Goal: Use online tool/utility: Utilize a website feature to perform a specific function

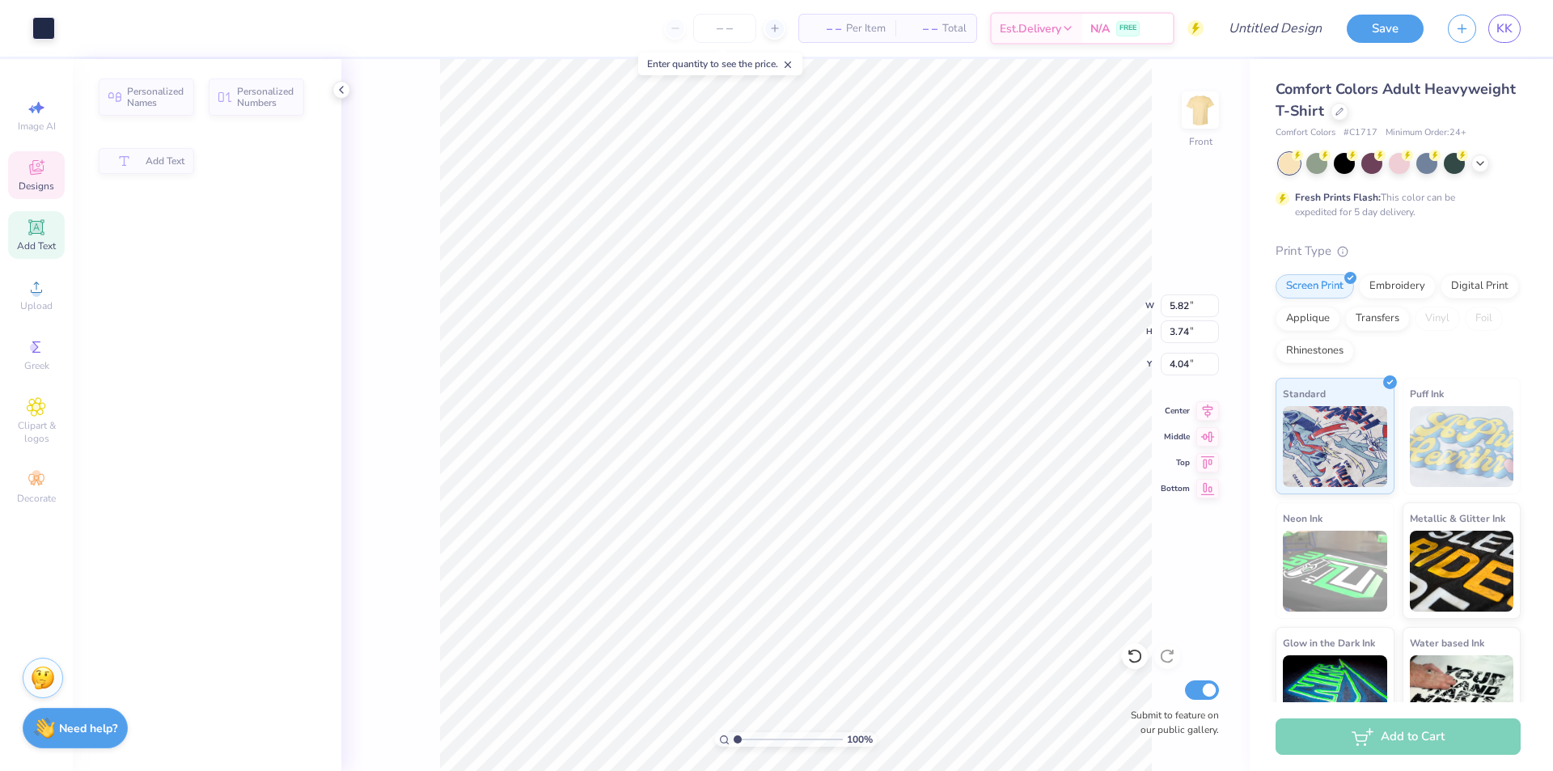
type input "5.82"
type input "3.74"
type input "4.04"
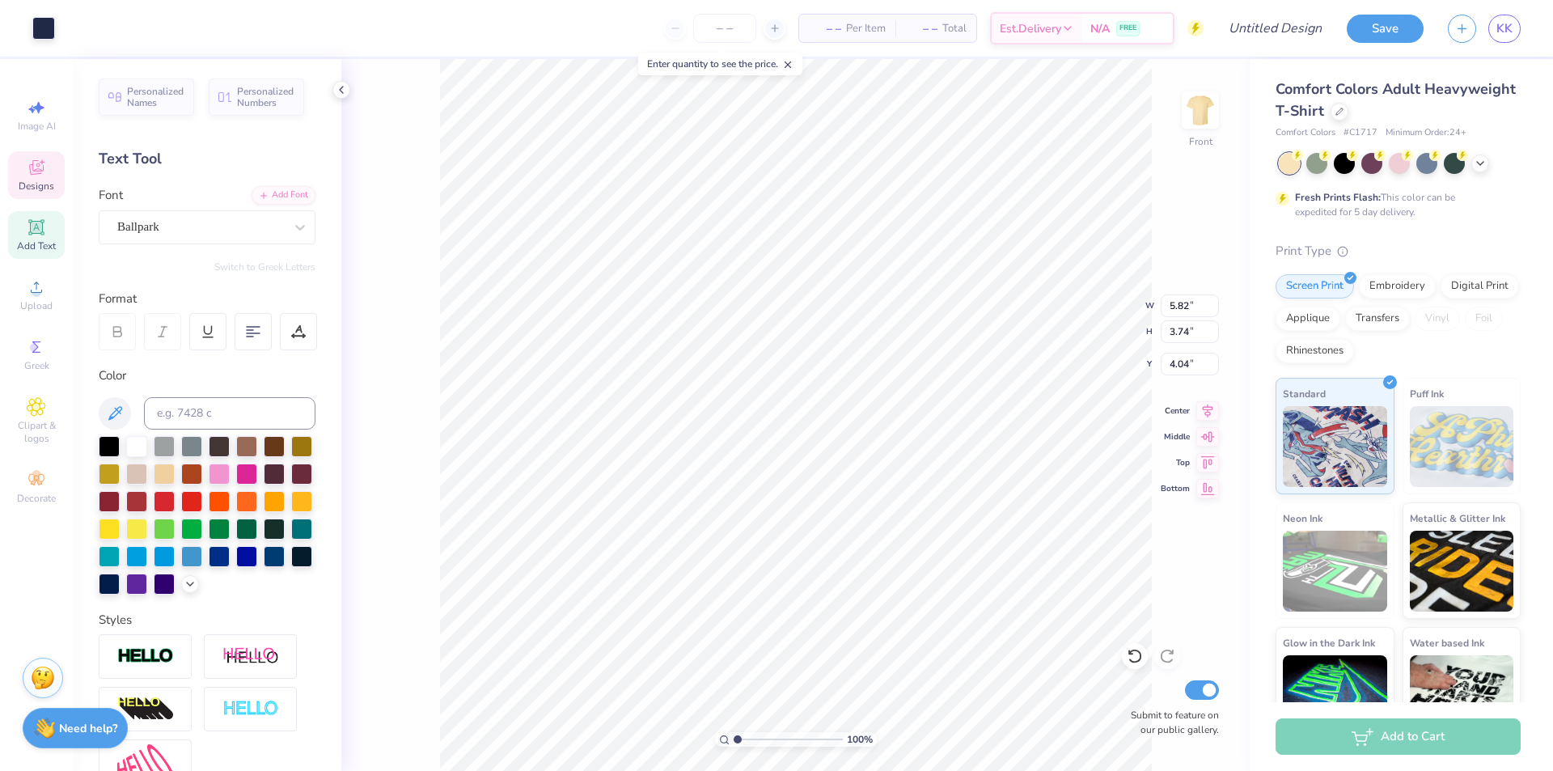
type input "3.94"
click at [263, 233] on div "Ballpark" at bounding box center [201, 226] width 170 height 25
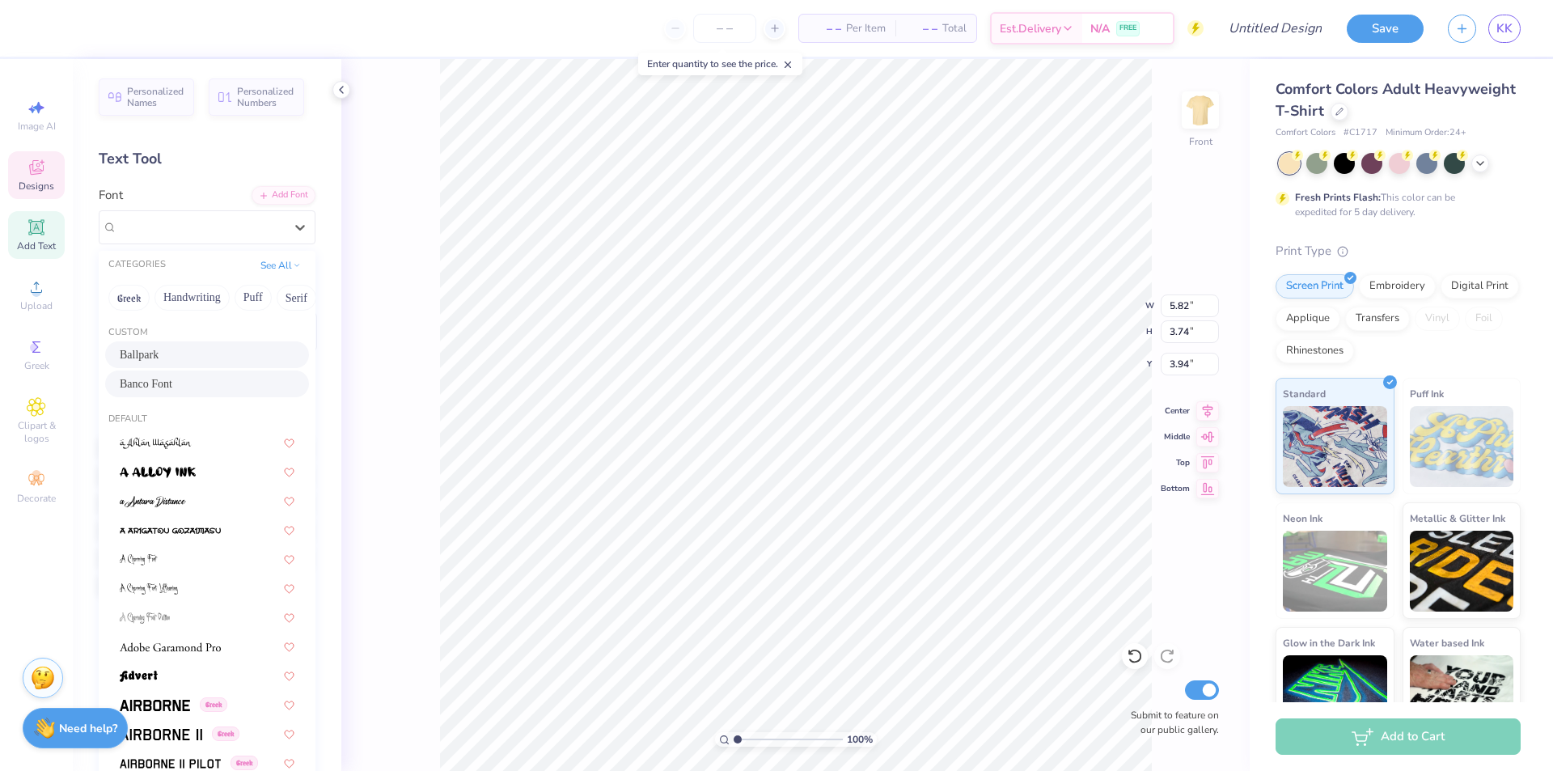
click at [219, 371] on div "Banco Font" at bounding box center [207, 383] width 204 height 27
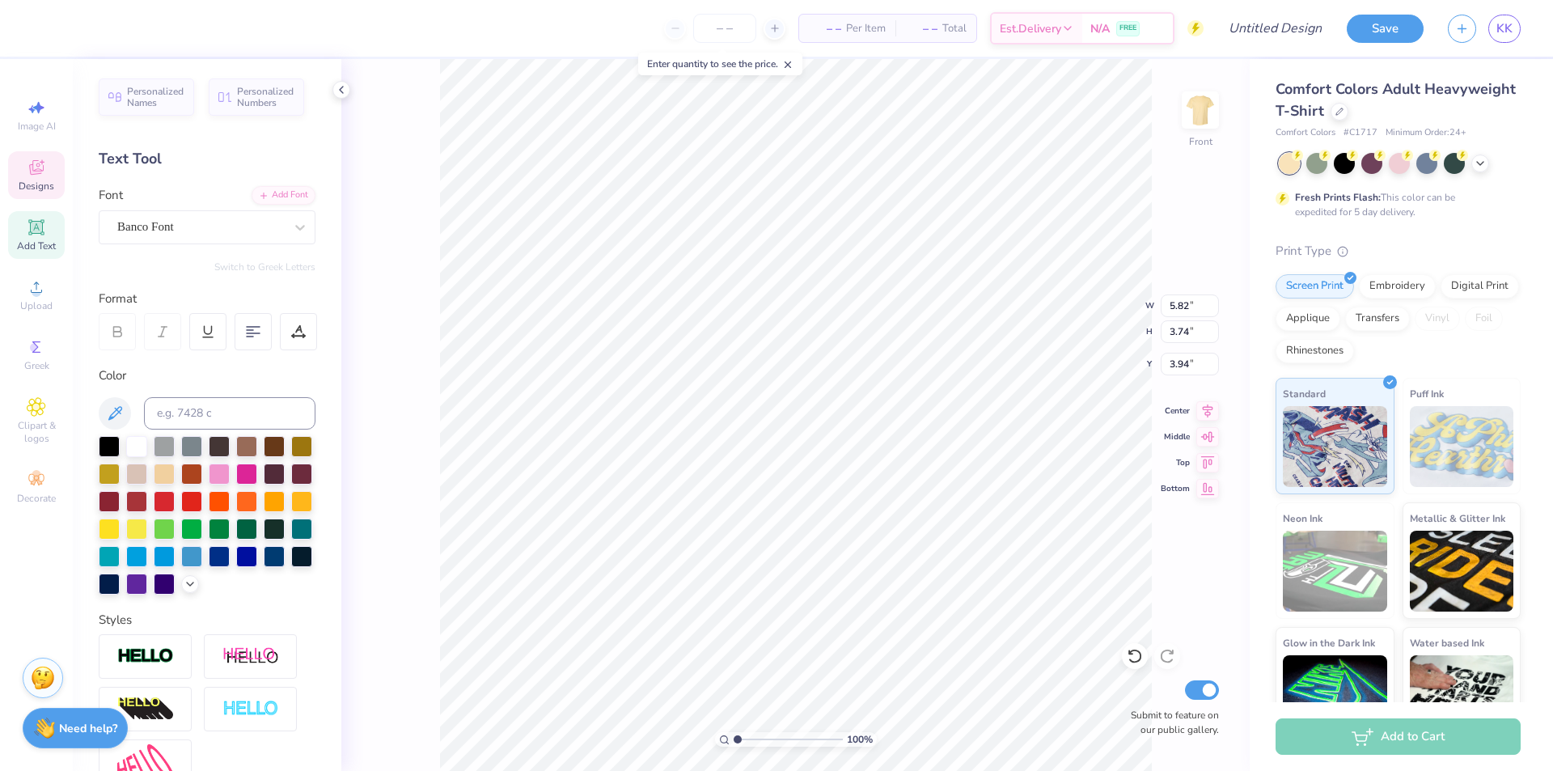
type textarea "TKE"
type input "6.76"
type input "0.45"
type input "12.46"
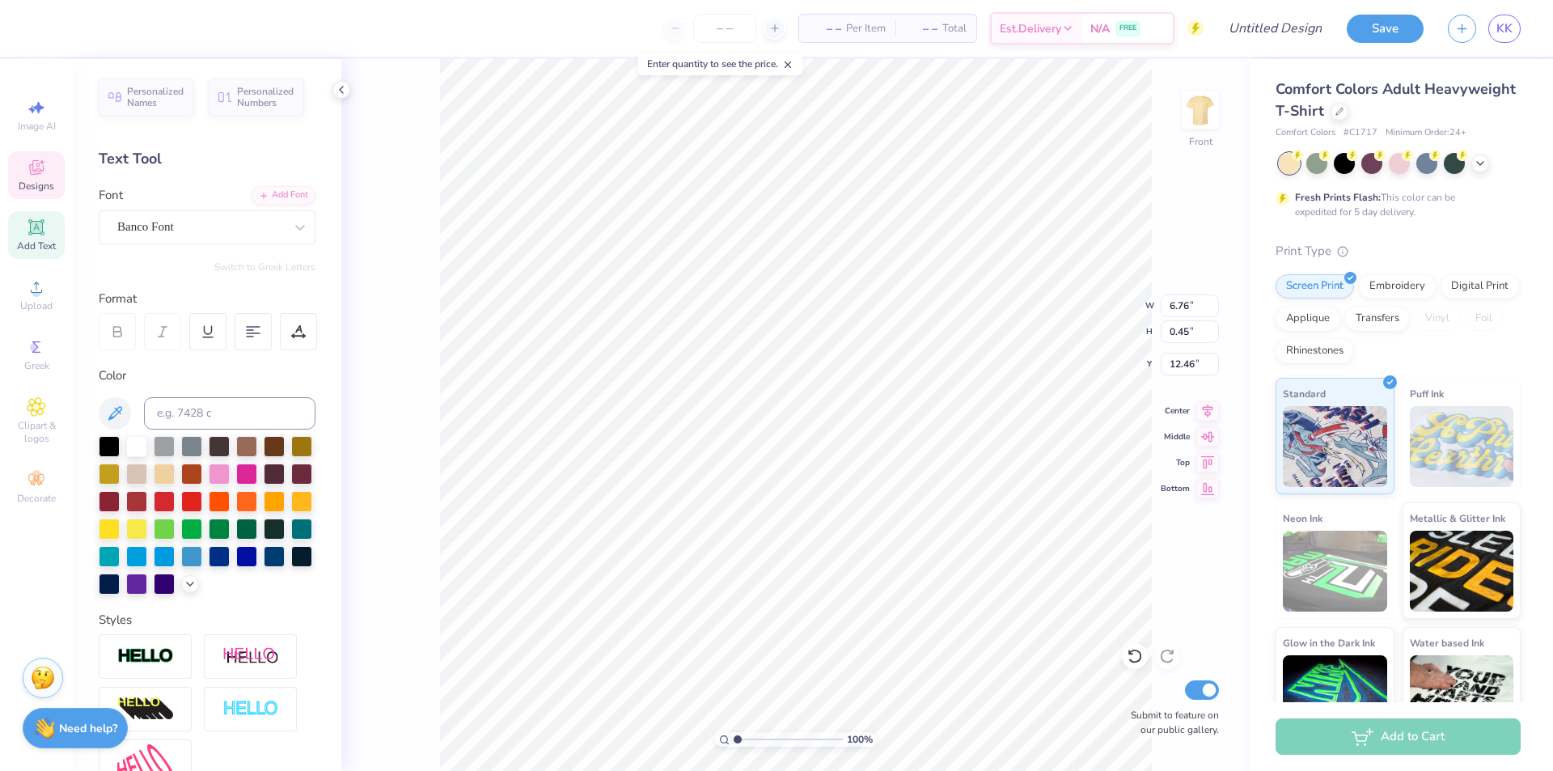
scroll to position [14, 2]
click at [1192, 262] on div "100 % Front W 6.76 6.76 " H 0.45 0.45 " Y 12.46 12.46 " Center Middle Top Botto…" at bounding box center [795, 415] width 908 height 712
click at [1132, 655] on icon at bounding box center [1135, 656] width 16 height 16
type textarea "F"
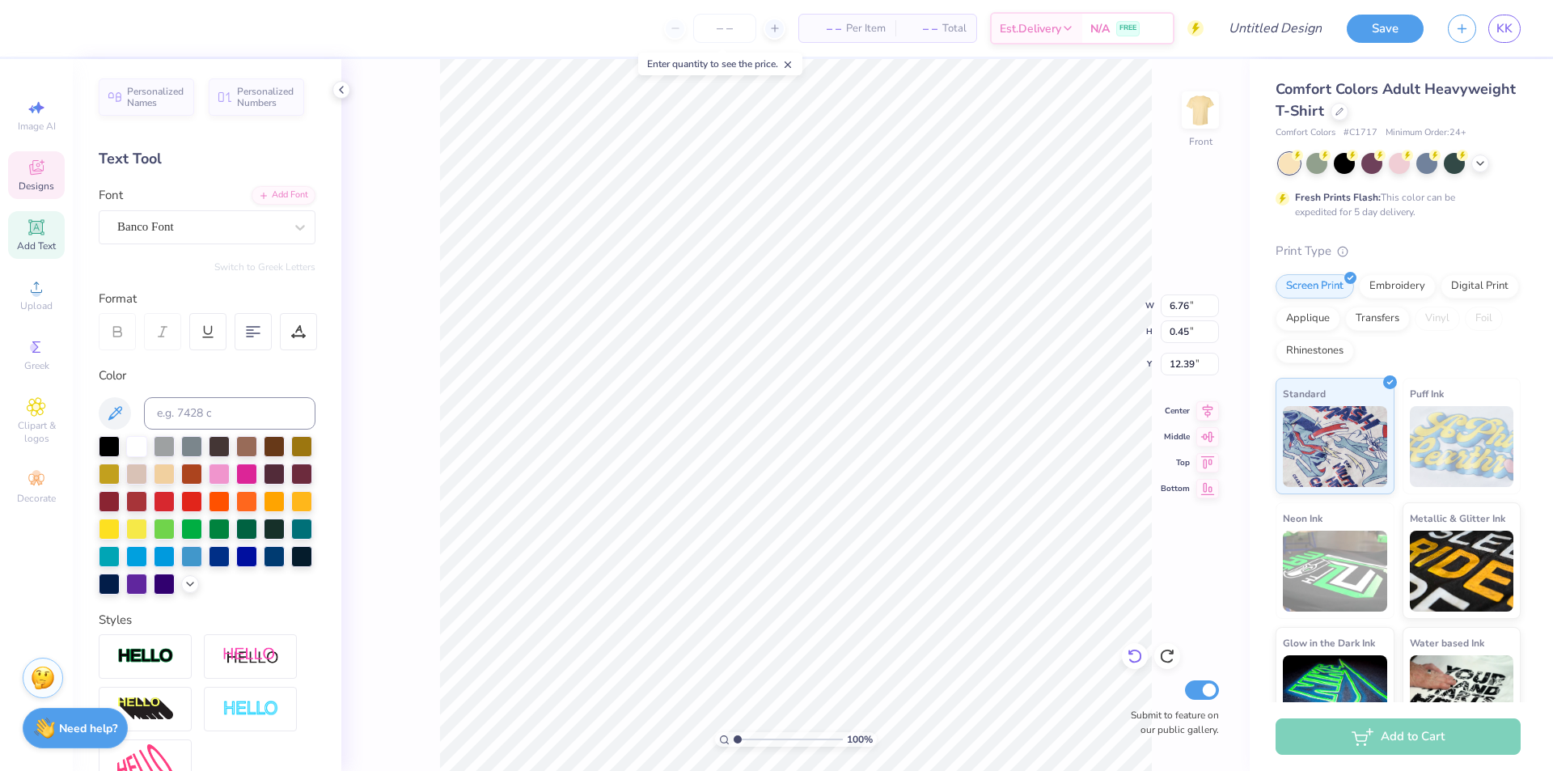
type textarea "M"
type textarea "F"
type textarea "2025 Fall Rush"
